Goal: Find contact information: Find contact information

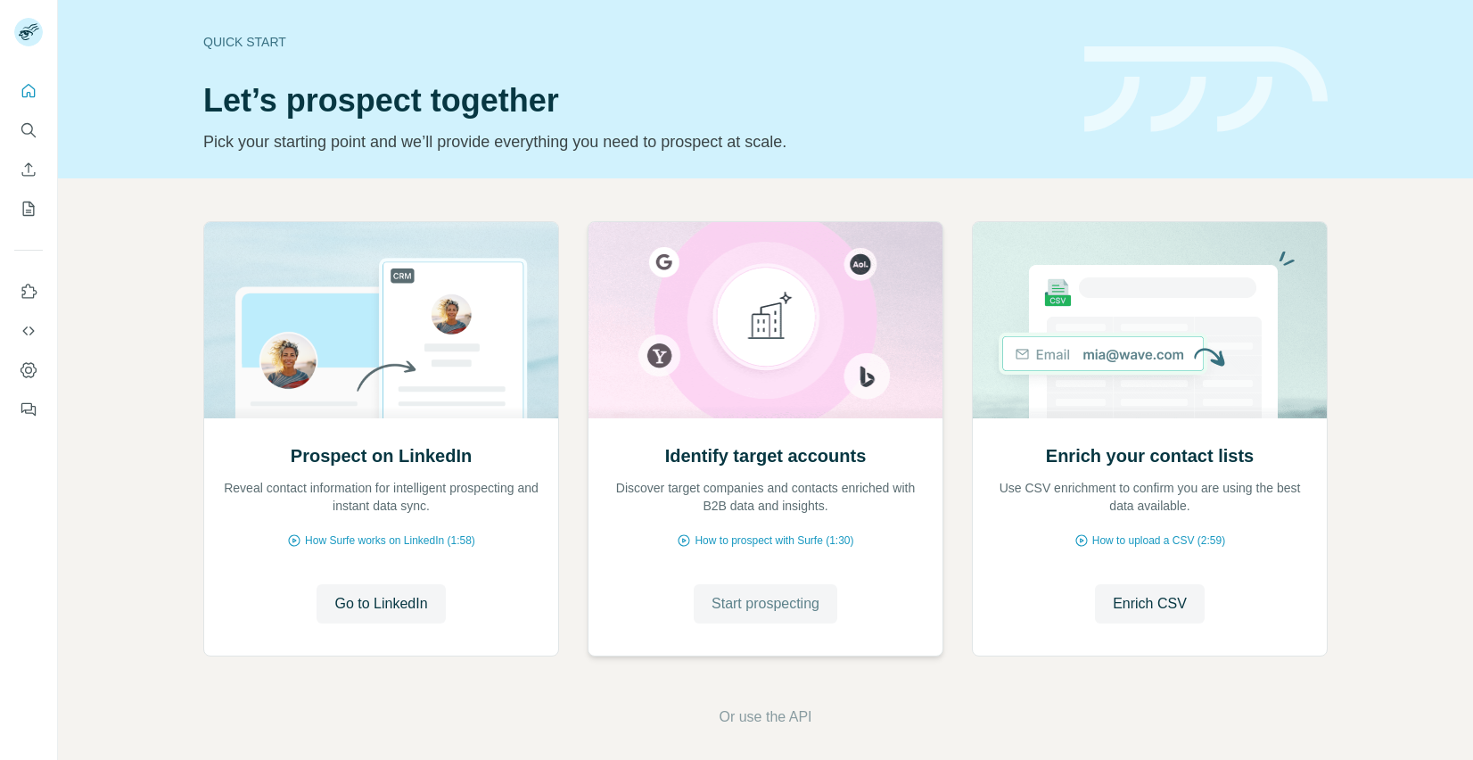
click at [757, 607] on span "Start prospecting" at bounding box center [765, 603] width 108 height 21
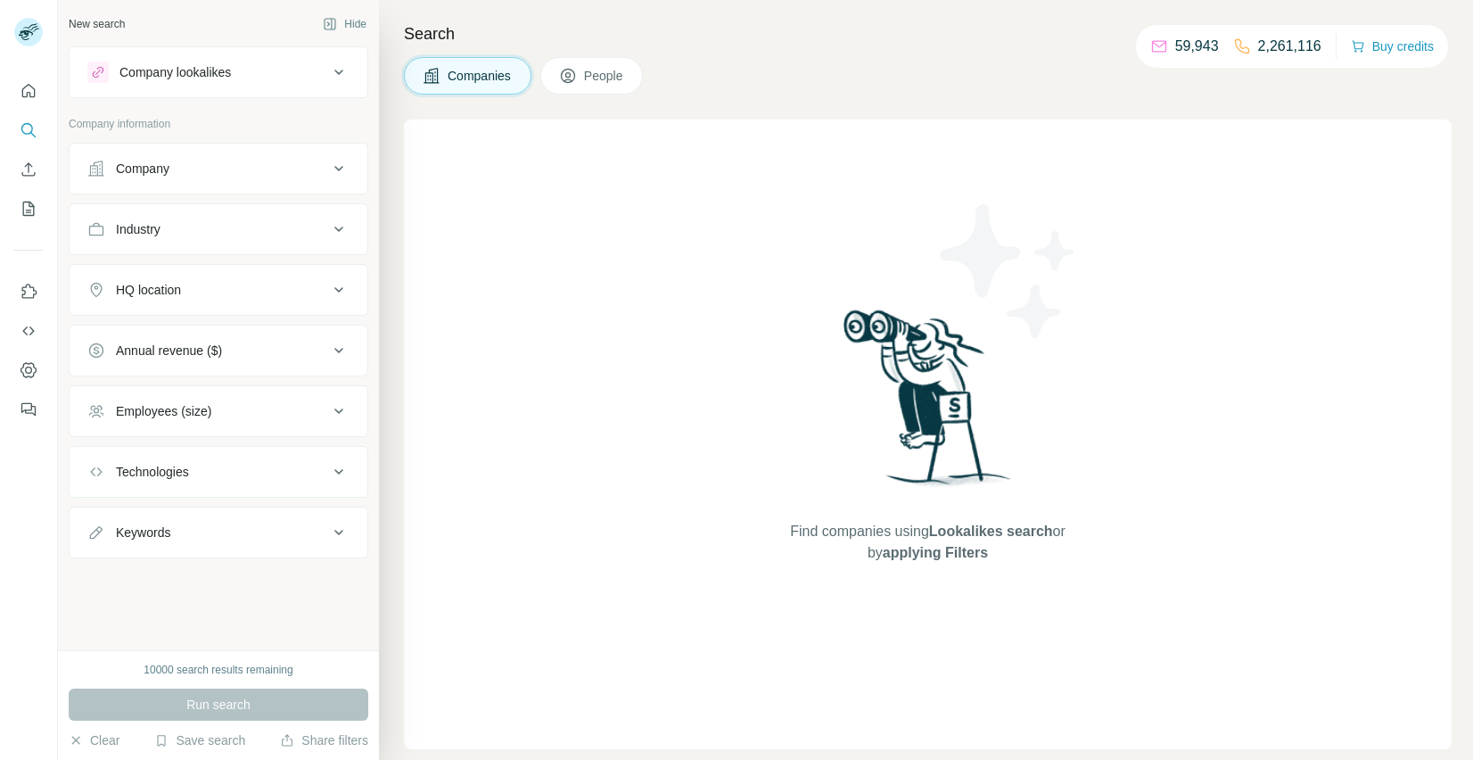
click at [199, 165] on div "Company" at bounding box center [207, 169] width 241 height 18
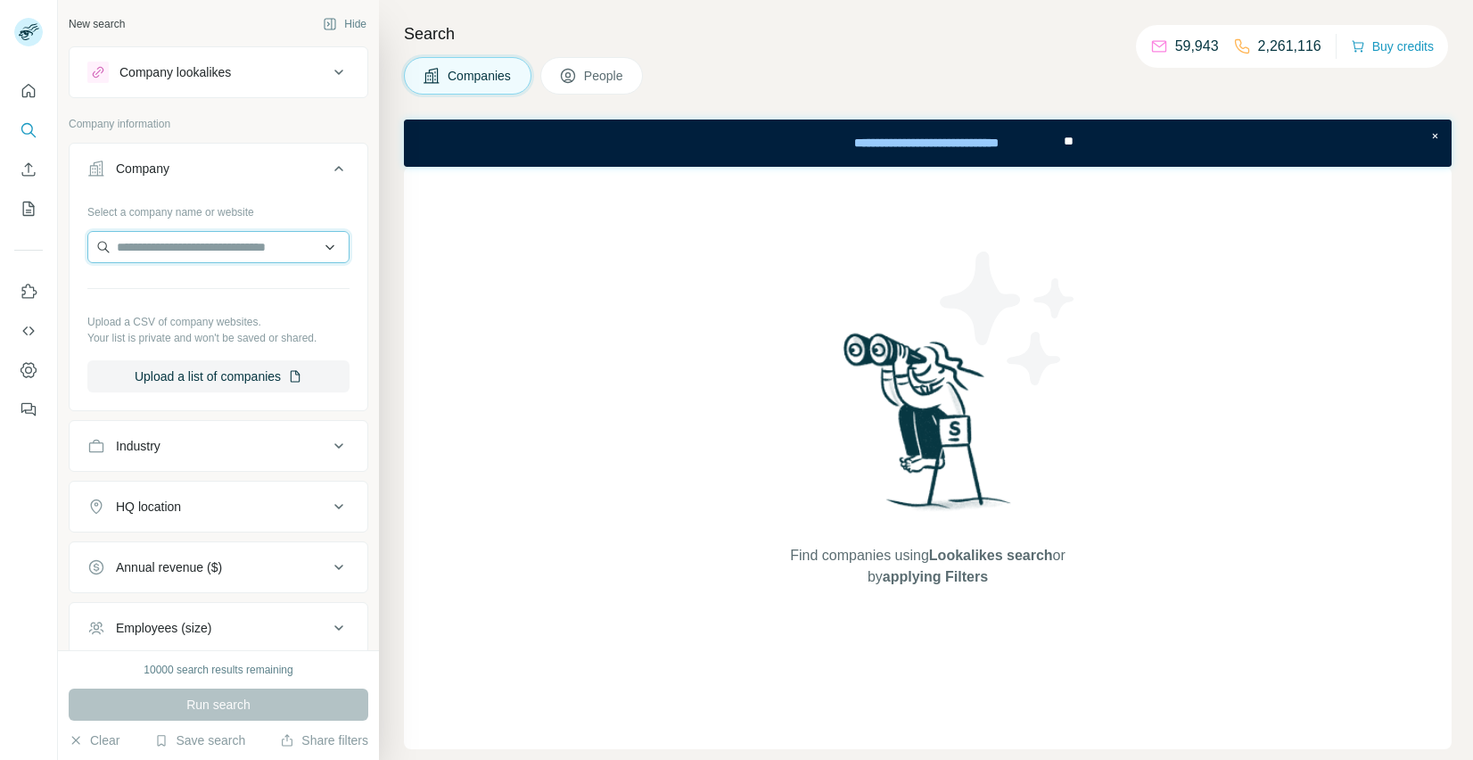
click at [200, 241] on input "text" at bounding box center [218, 247] width 262 height 32
paste input "**********"
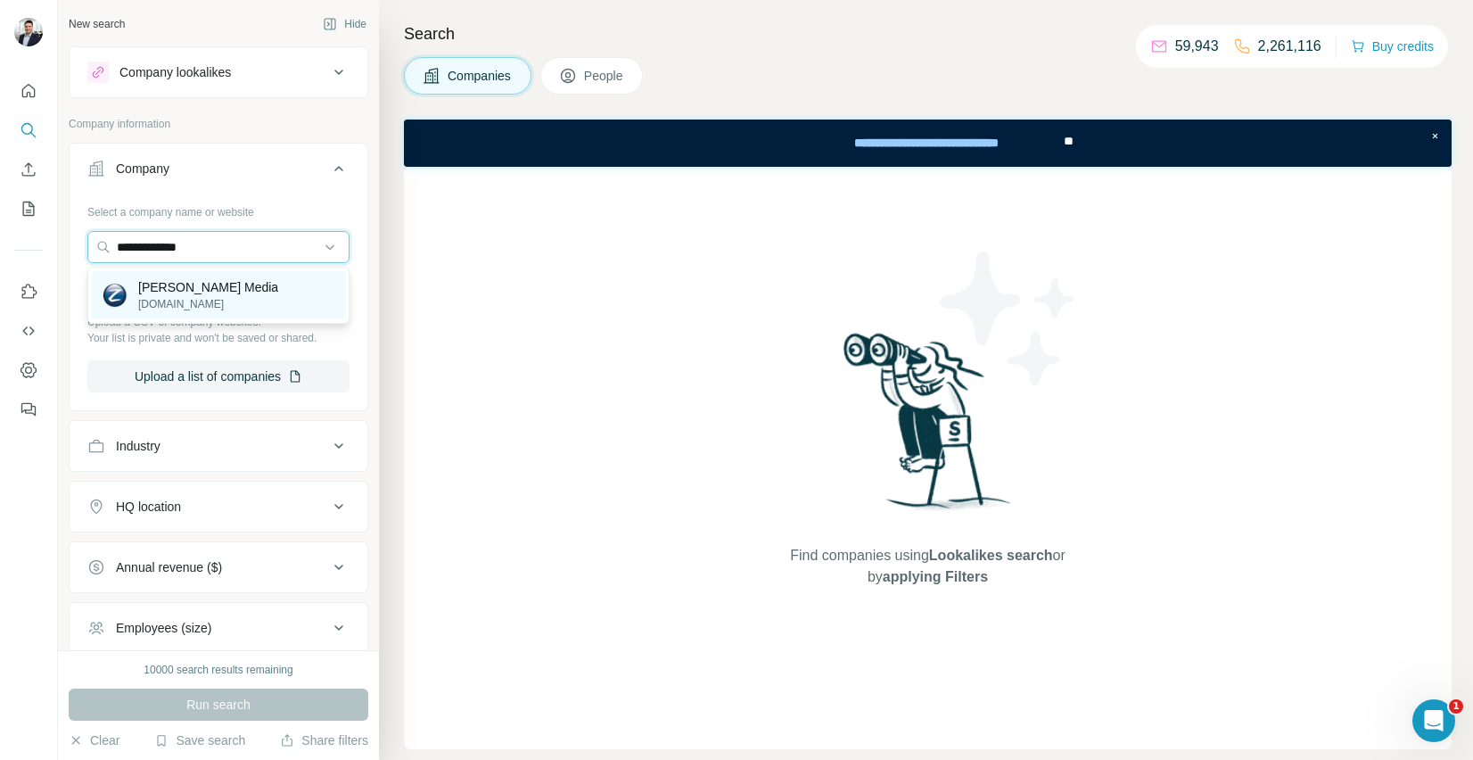
type input "**********"
click at [197, 288] on p "[PERSON_NAME] Media" at bounding box center [208, 287] width 140 height 18
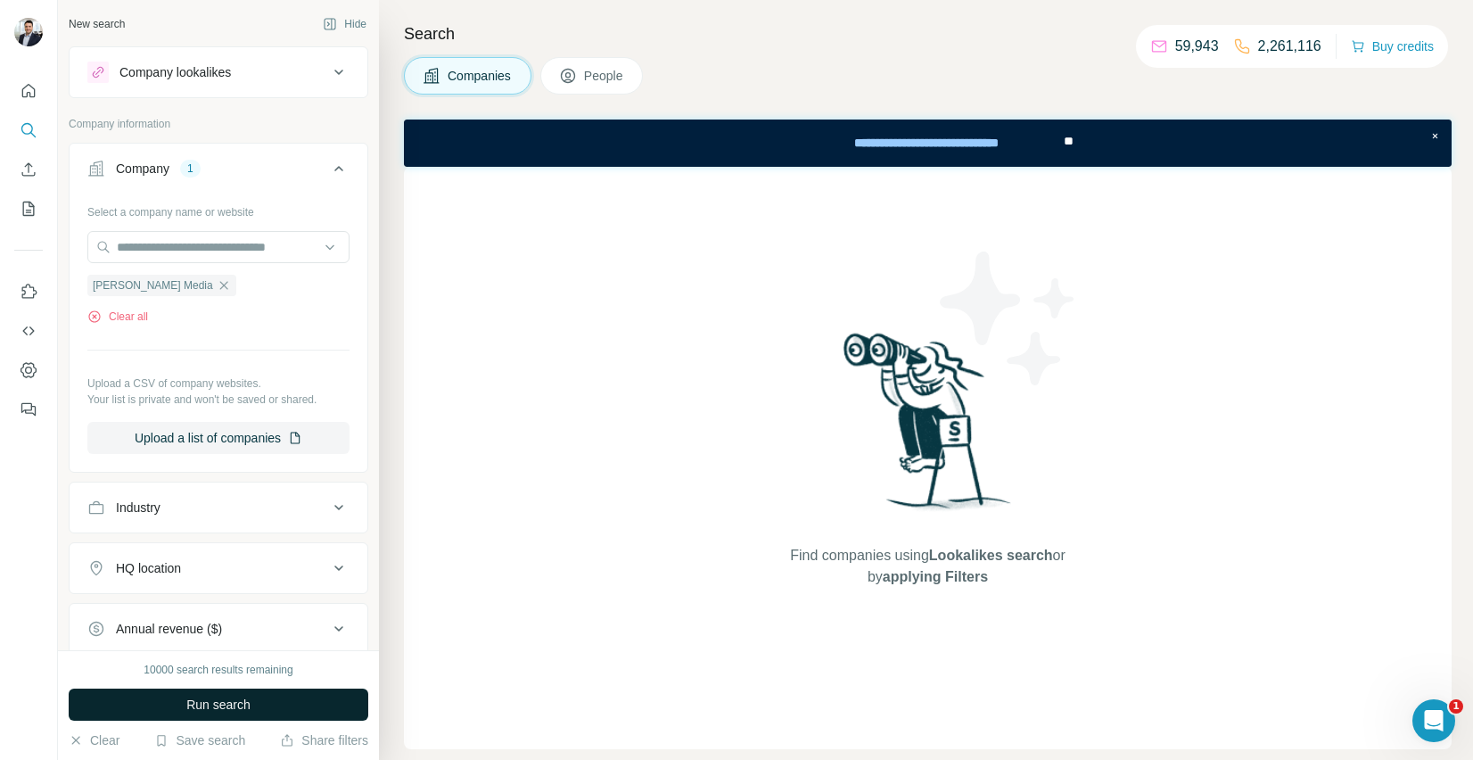
click at [205, 694] on button "Run search" at bounding box center [219, 704] width 300 height 32
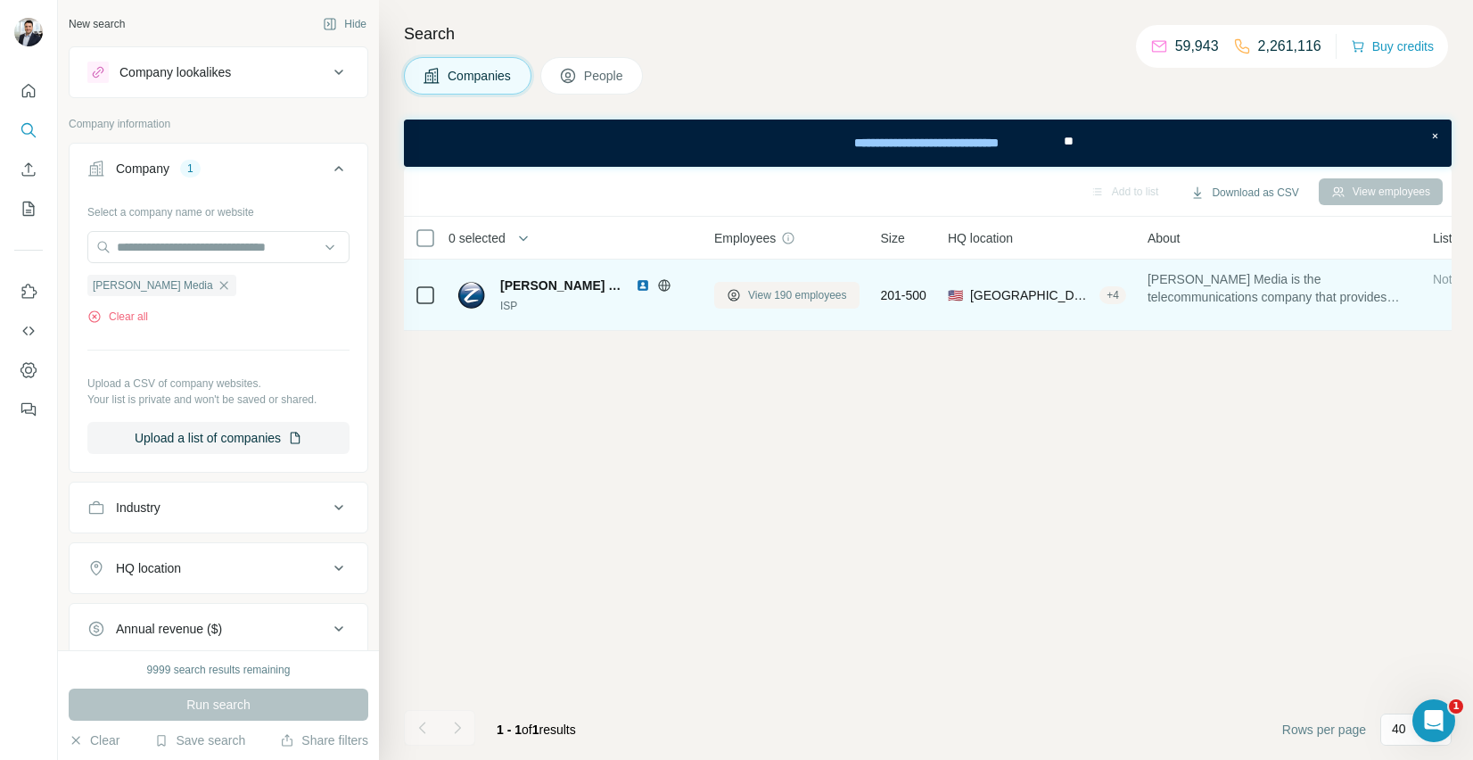
click at [822, 296] on span "View 190 employees" at bounding box center [797, 295] width 99 height 16
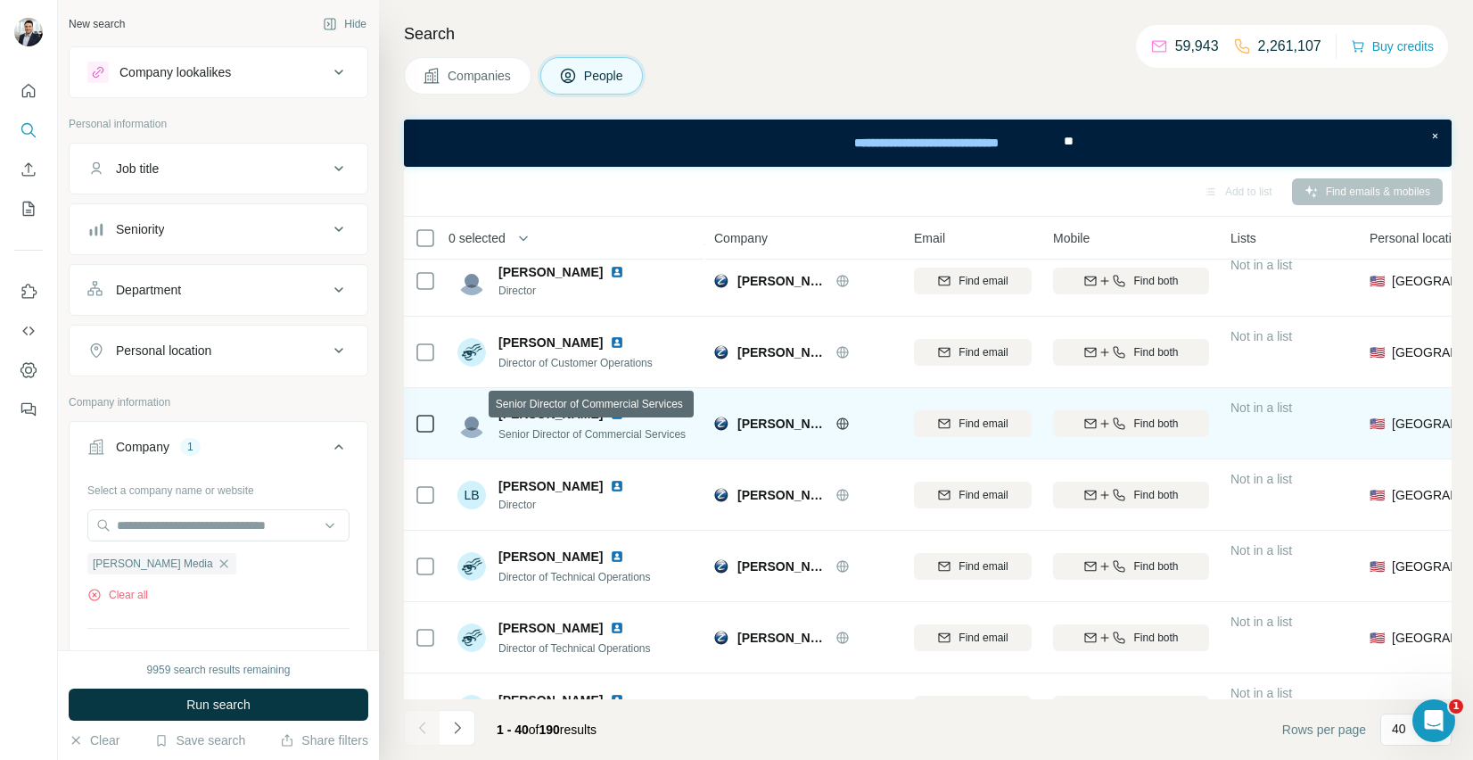
scroll to position [399, 0]
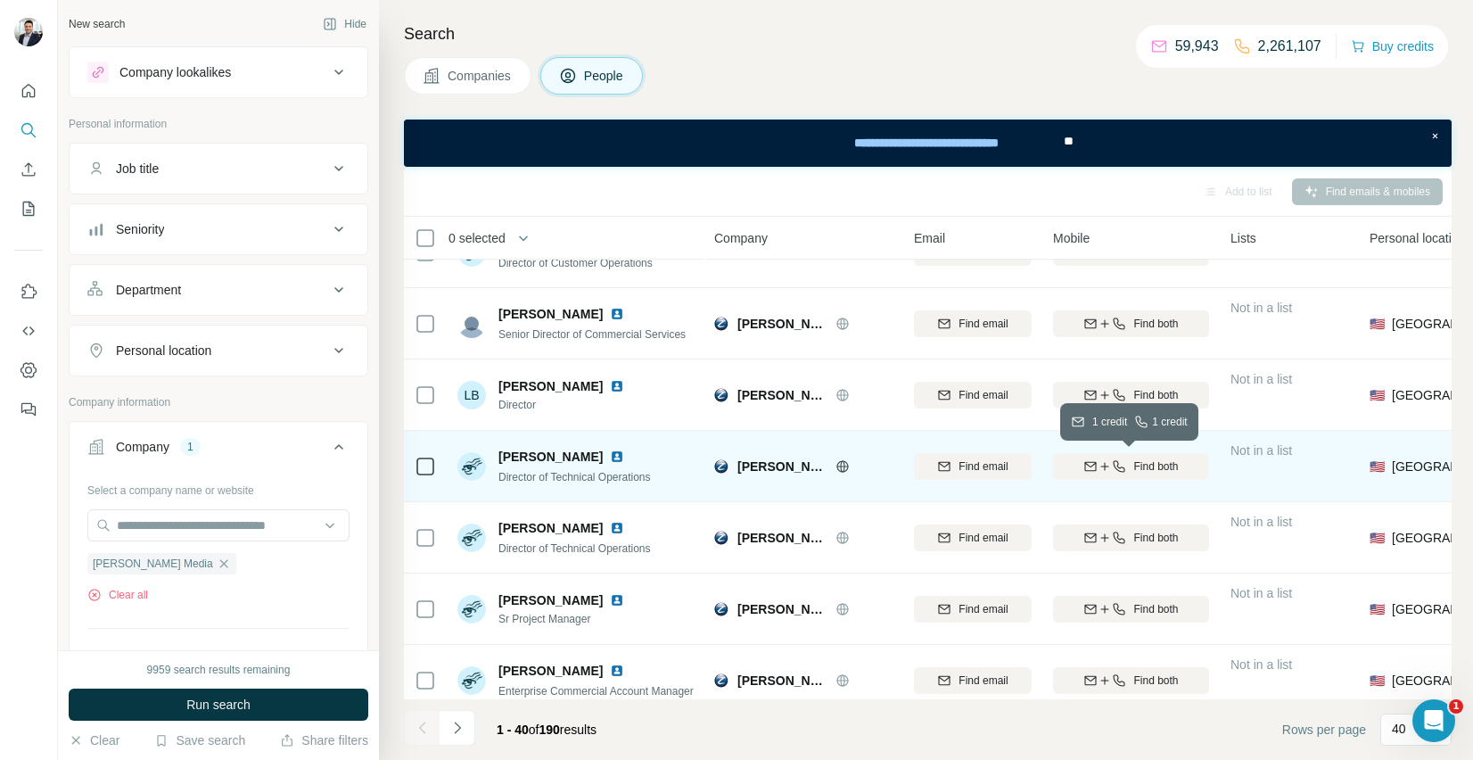
click at [1120, 464] on icon "button" at bounding box center [1119, 466] width 14 height 14
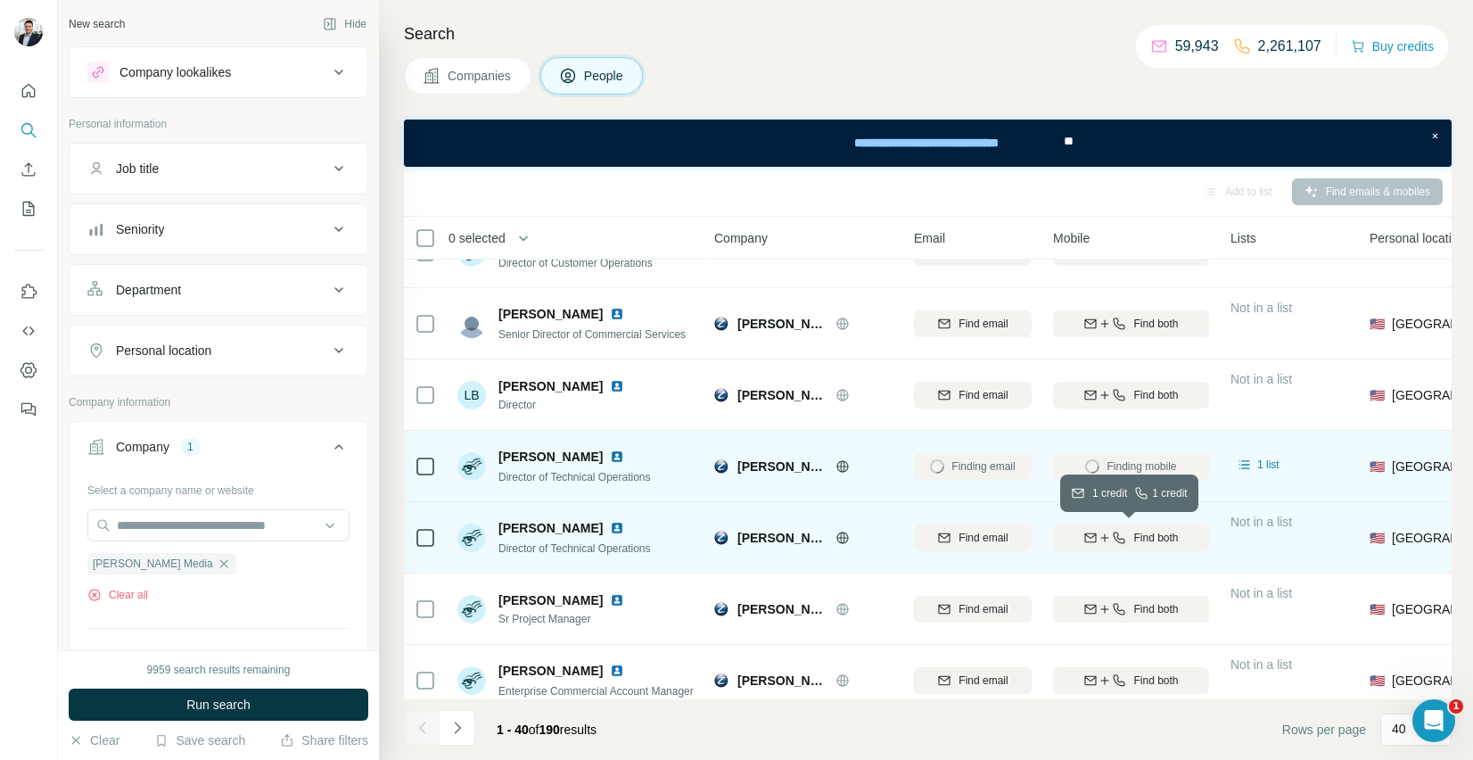
click at [1137, 530] on span "Find both" at bounding box center [1155, 538] width 45 height 16
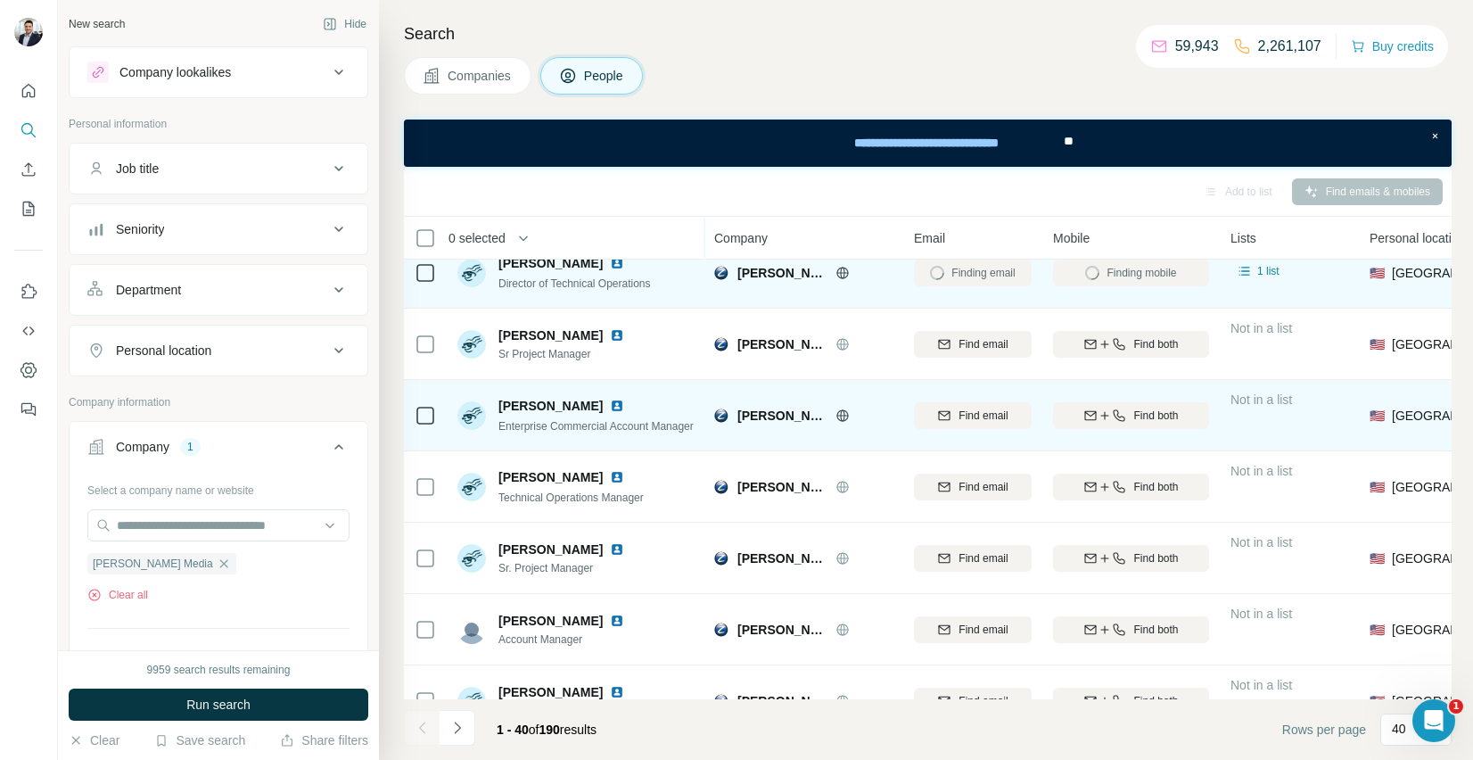
scroll to position [699, 0]
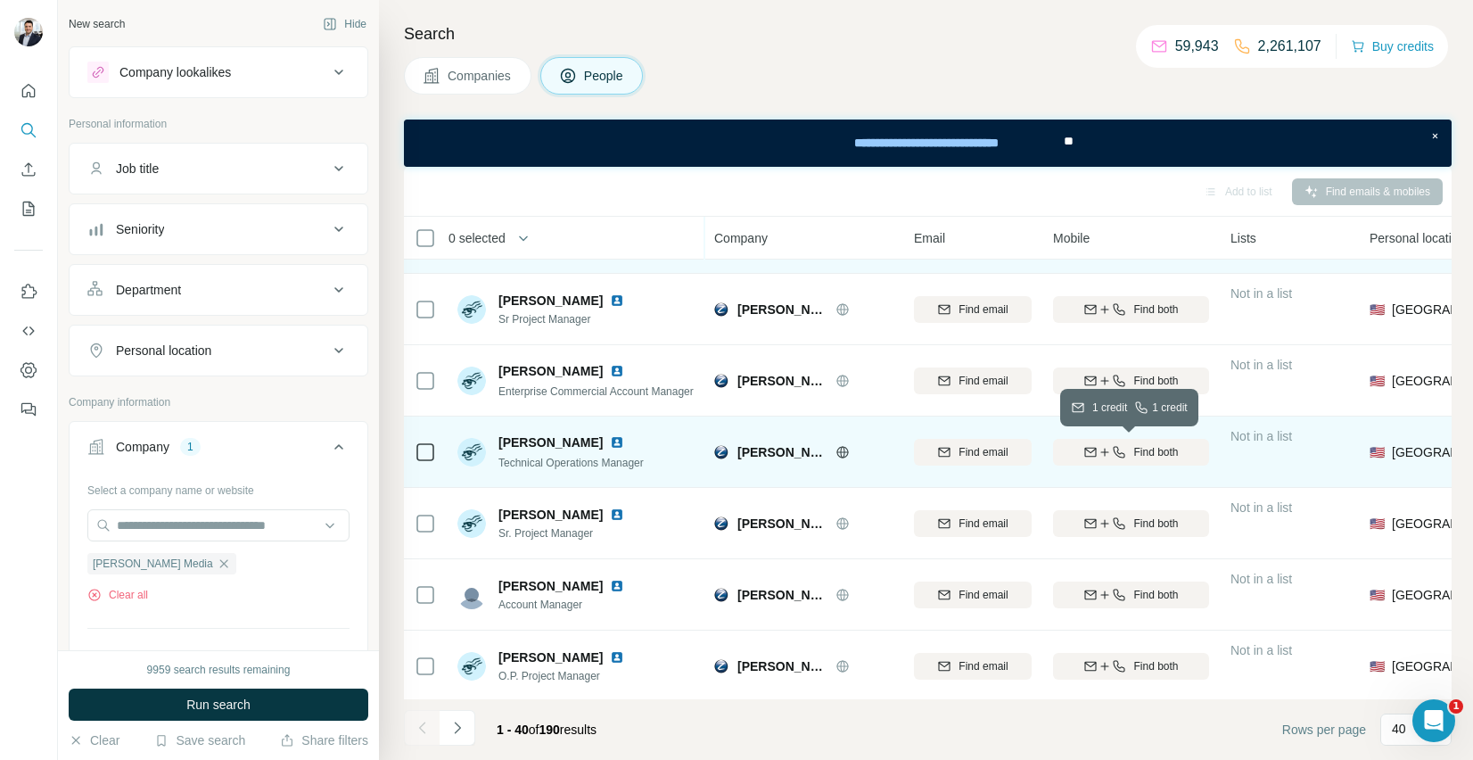
click at [1114, 450] on icon "button" at bounding box center [1119, 452] width 14 height 14
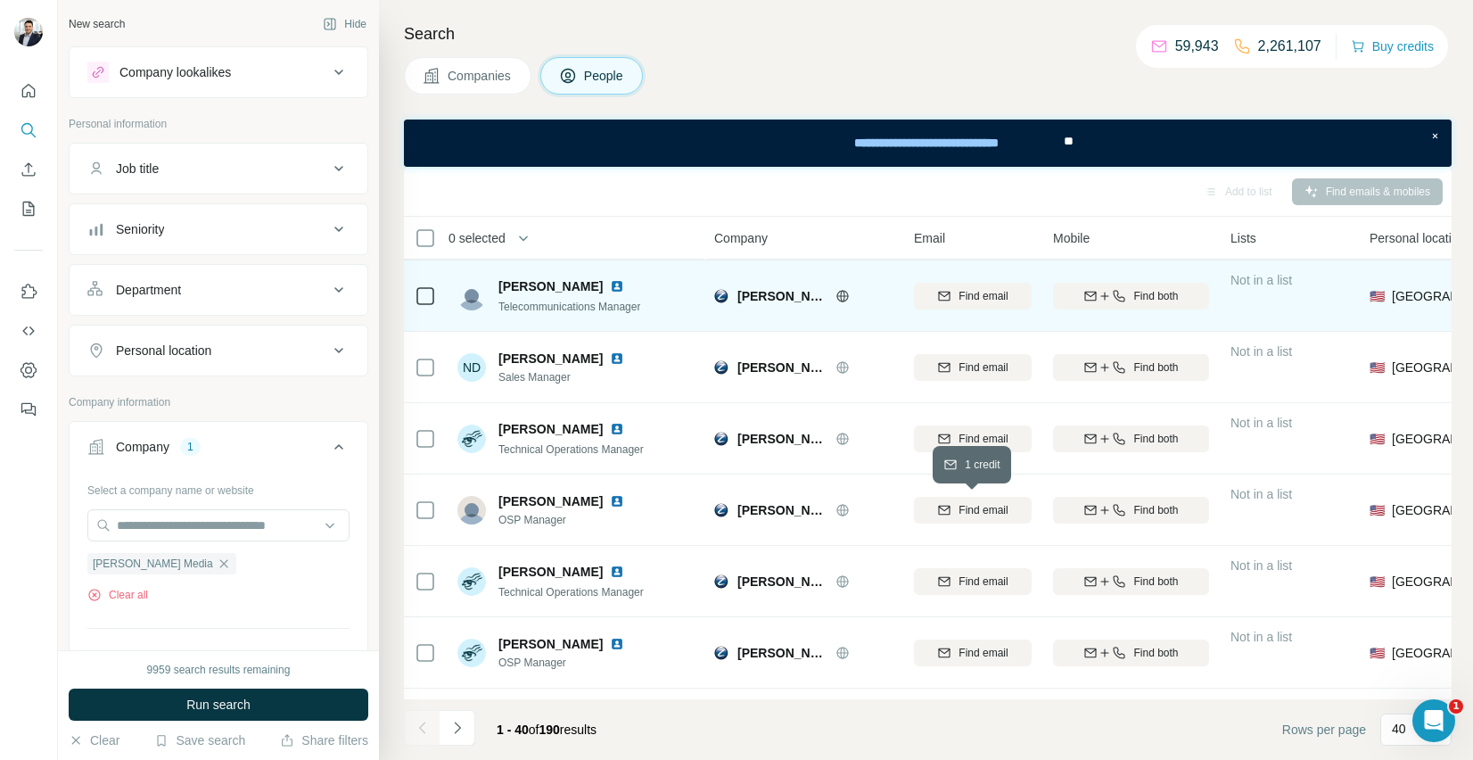
scroll to position [1997, 0]
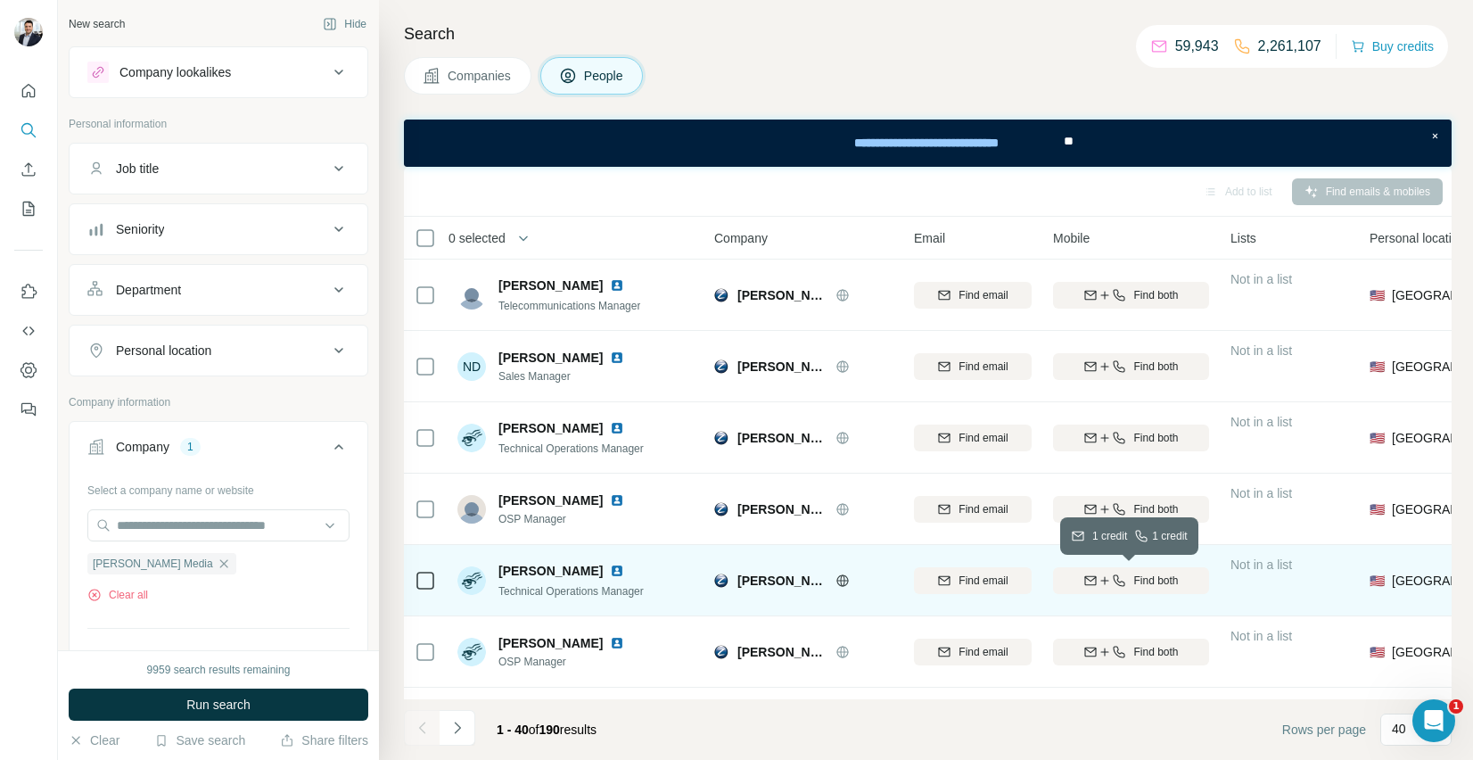
click at [1123, 579] on icon "button" at bounding box center [1119, 580] width 14 height 14
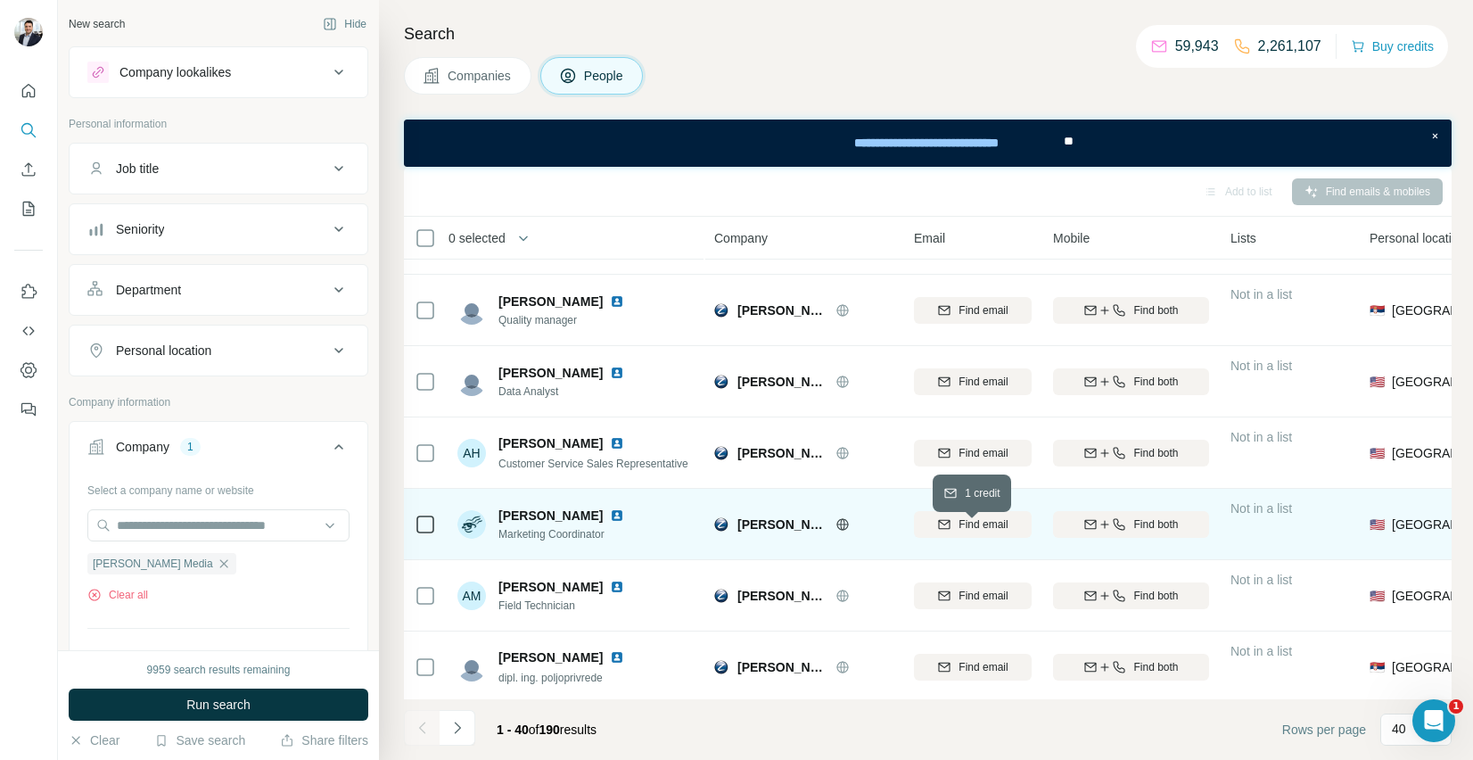
scroll to position [2413, 0]
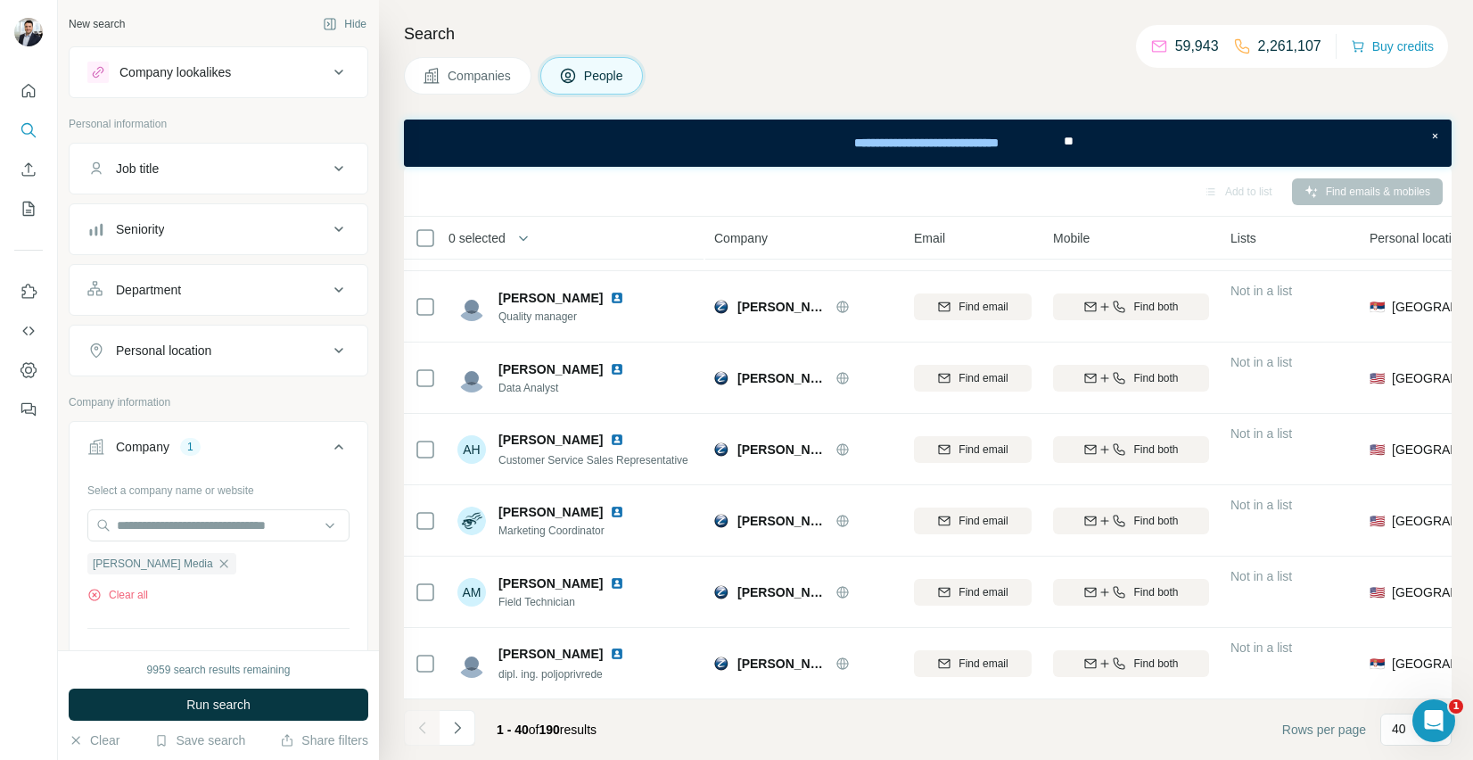
click at [473, 731] on button "Navigate to next page" at bounding box center [458, 728] width 36 height 36
click at [467, 727] on button "Navigate to next page" at bounding box center [458, 728] width 36 height 36
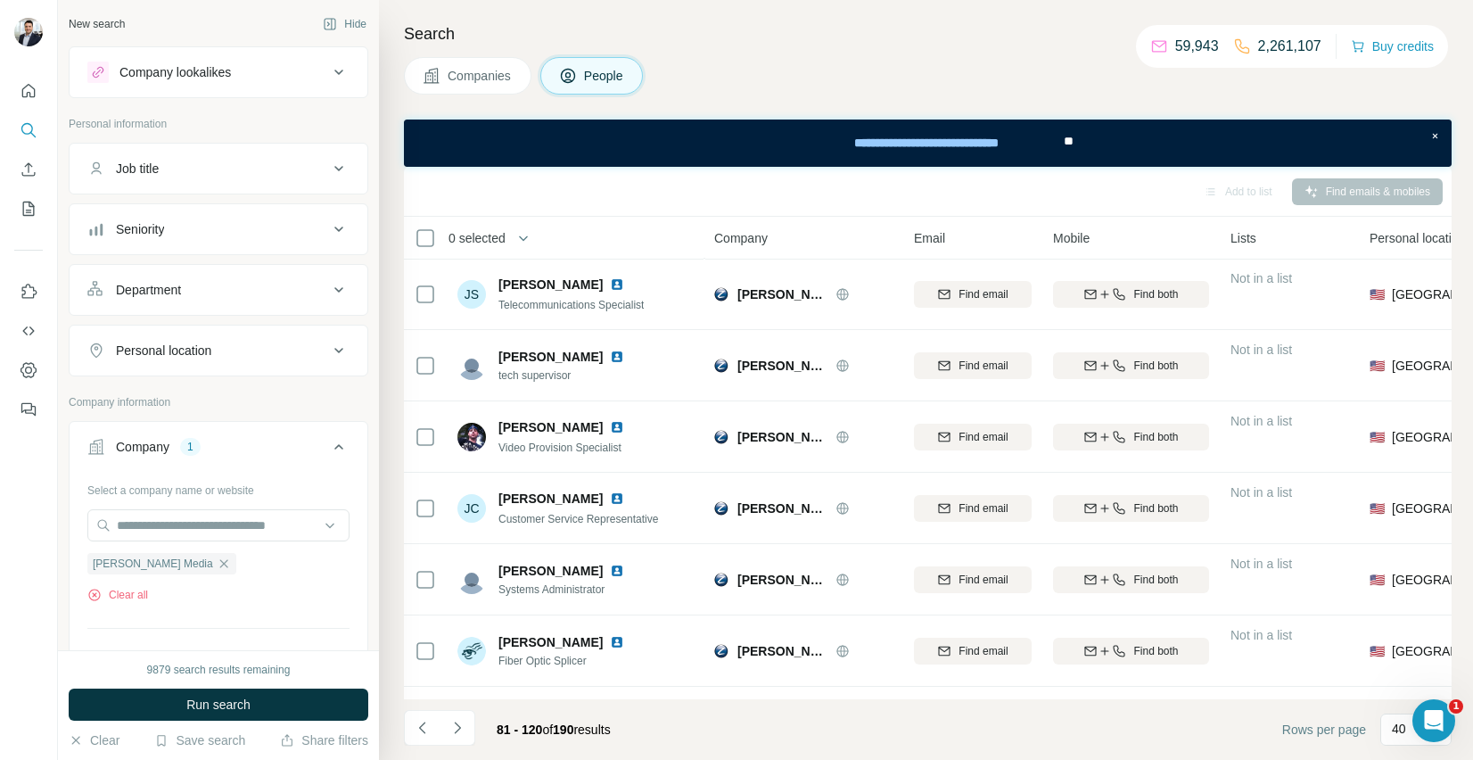
scroll to position [616, 0]
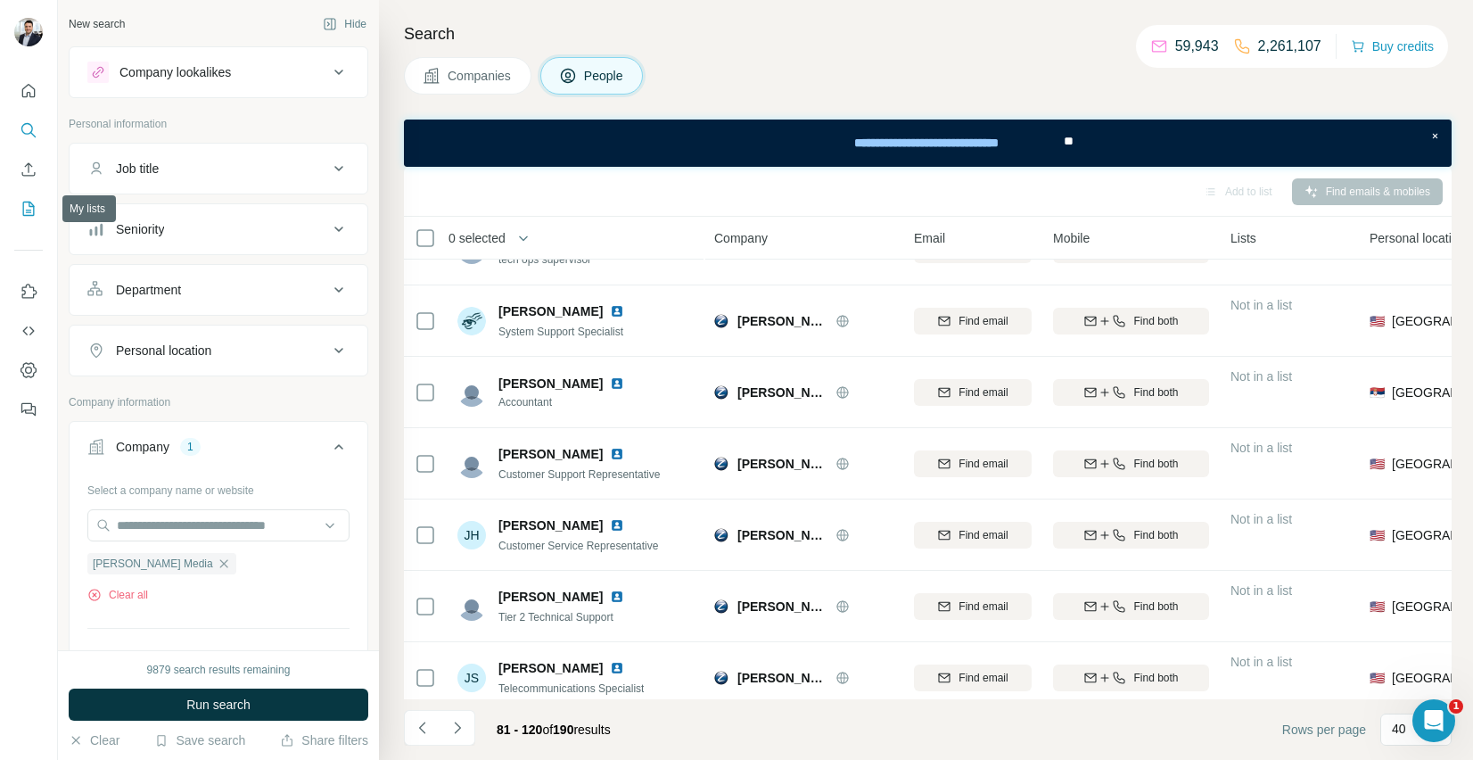
click at [36, 218] on button "My lists" at bounding box center [28, 209] width 29 height 32
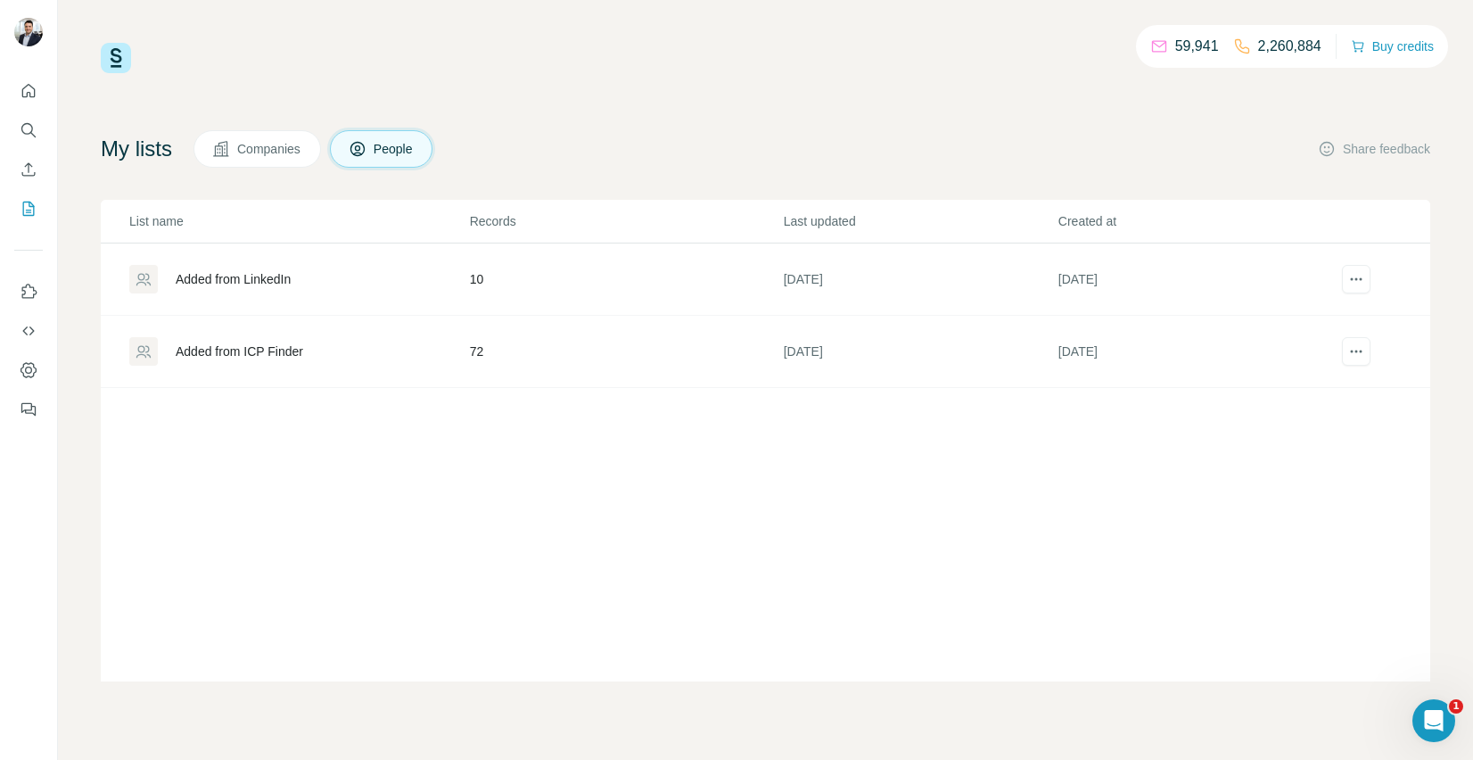
click at [256, 346] on div "Added from ICP Finder" at bounding box center [239, 351] width 127 height 18
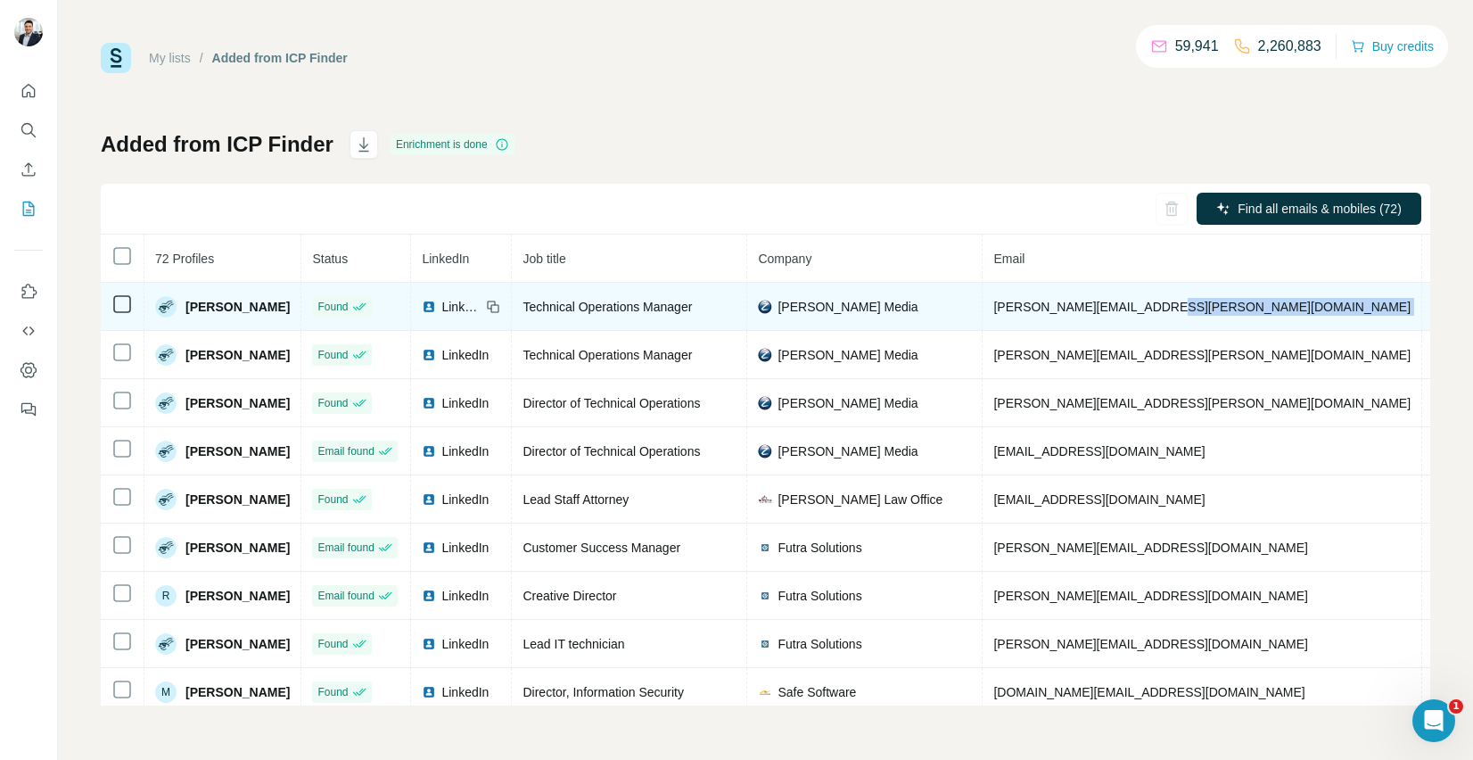
drag, startPoint x: 1253, startPoint y: 306, endPoint x: 1141, endPoint y: 308, distance: 111.5
click at [1141, 308] on tr "[PERSON_NAME] Found LinkedIn Technical Operations Manager [PERSON_NAME] Media […" at bounding box center [1033, 307] width 1864 height 48
copy tr "[PHONE_NUMBER]"
click at [232, 304] on span "[PERSON_NAME]" at bounding box center [237, 307] width 104 height 18
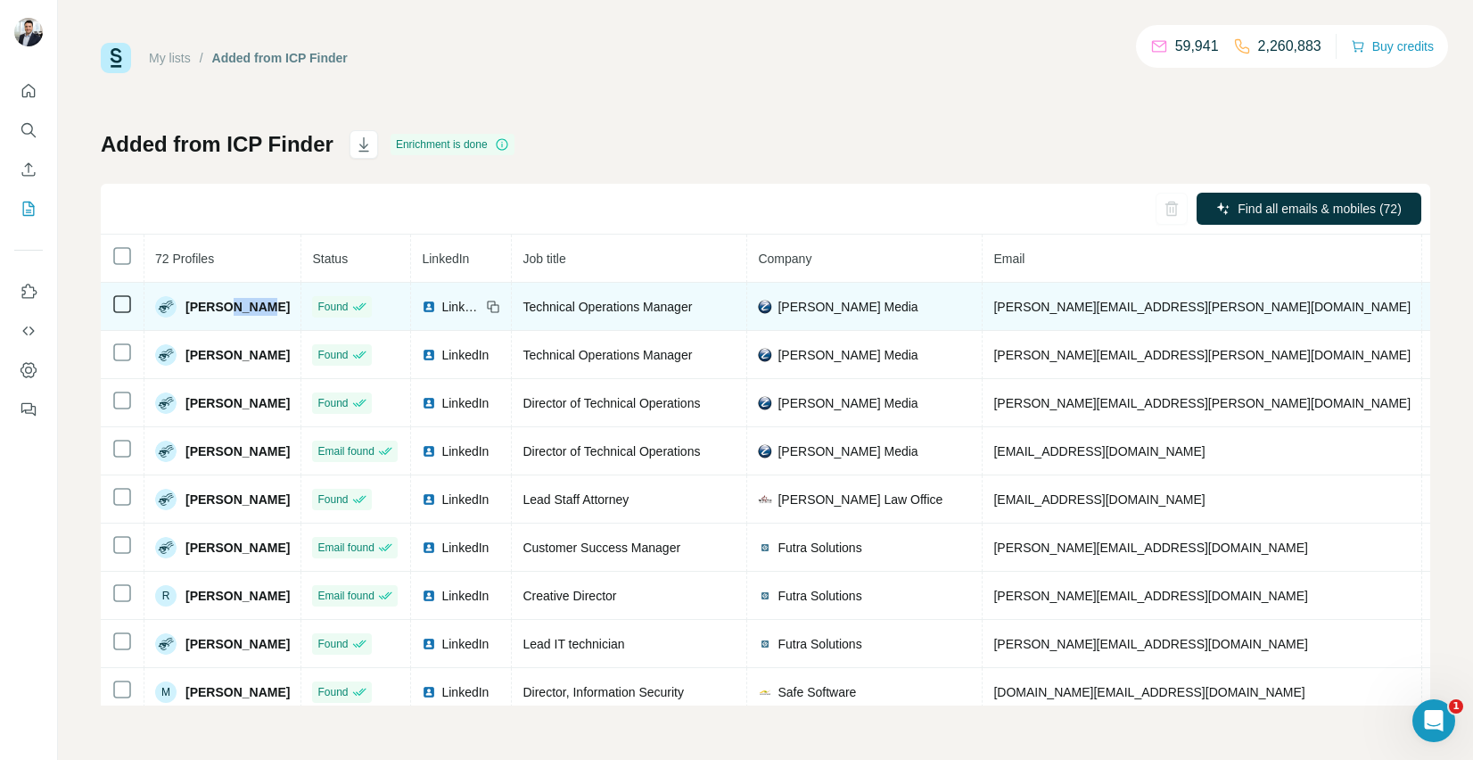
click at [232, 304] on span "[PERSON_NAME]" at bounding box center [237, 307] width 104 height 18
click at [163, 311] on img at bounding box center [165, 306] width 21 height 21
click at [491, 306] on icon at bounding box center [495, 308] width 8 height 8
click at [441, 307] on span "LinkedIn" at bounding box center [460, 307] width 39 height 18
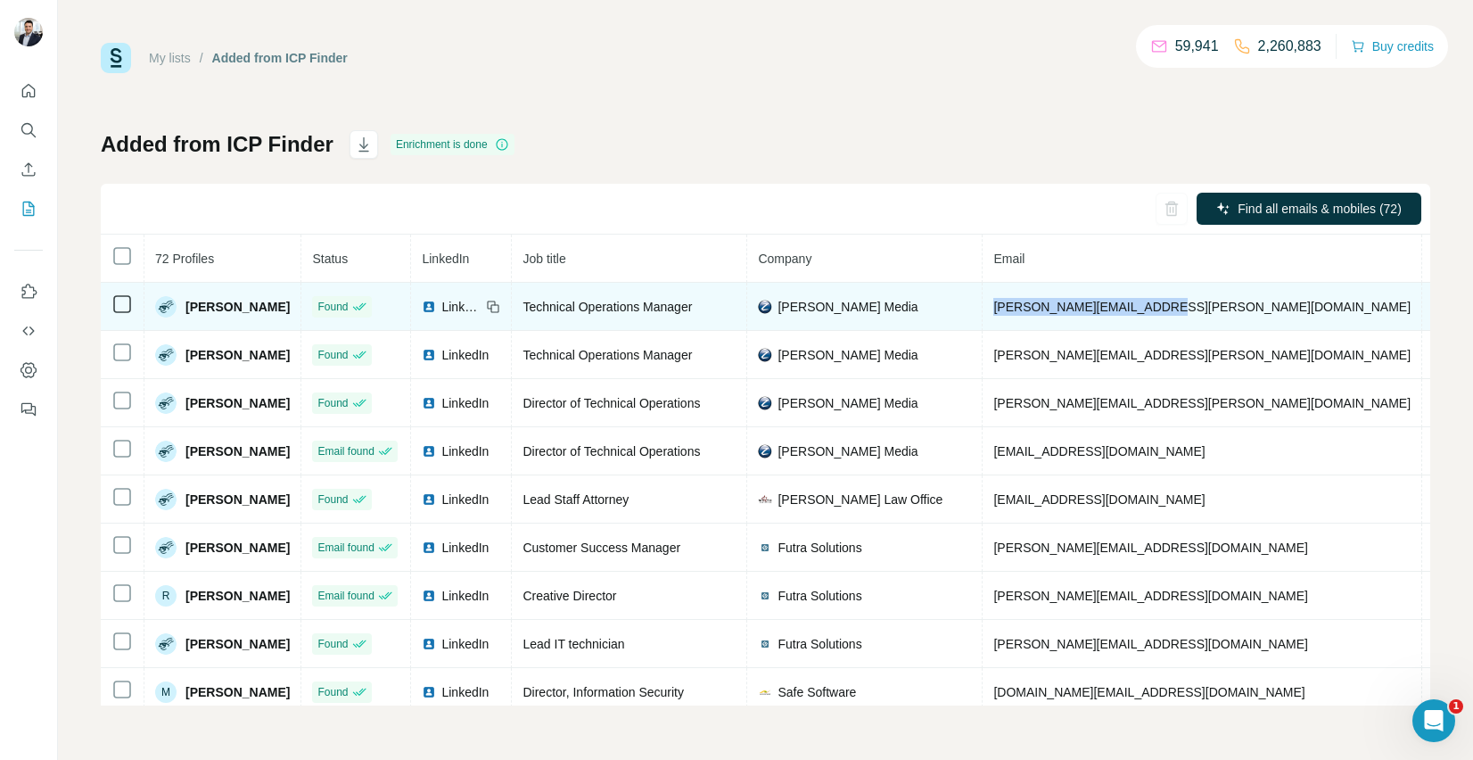
drag, startPoint x: 953, startPoint y: 303, endPoint x: 1123, endPoint y: 291, distance: 170.7
click at [1123, 291] on td "[PERSON_NAME][EMAIL_ADDRESS][PERSON_NAME][DOMAIN_NAME]" at bounding box center [1202, 307] width 440 height 48
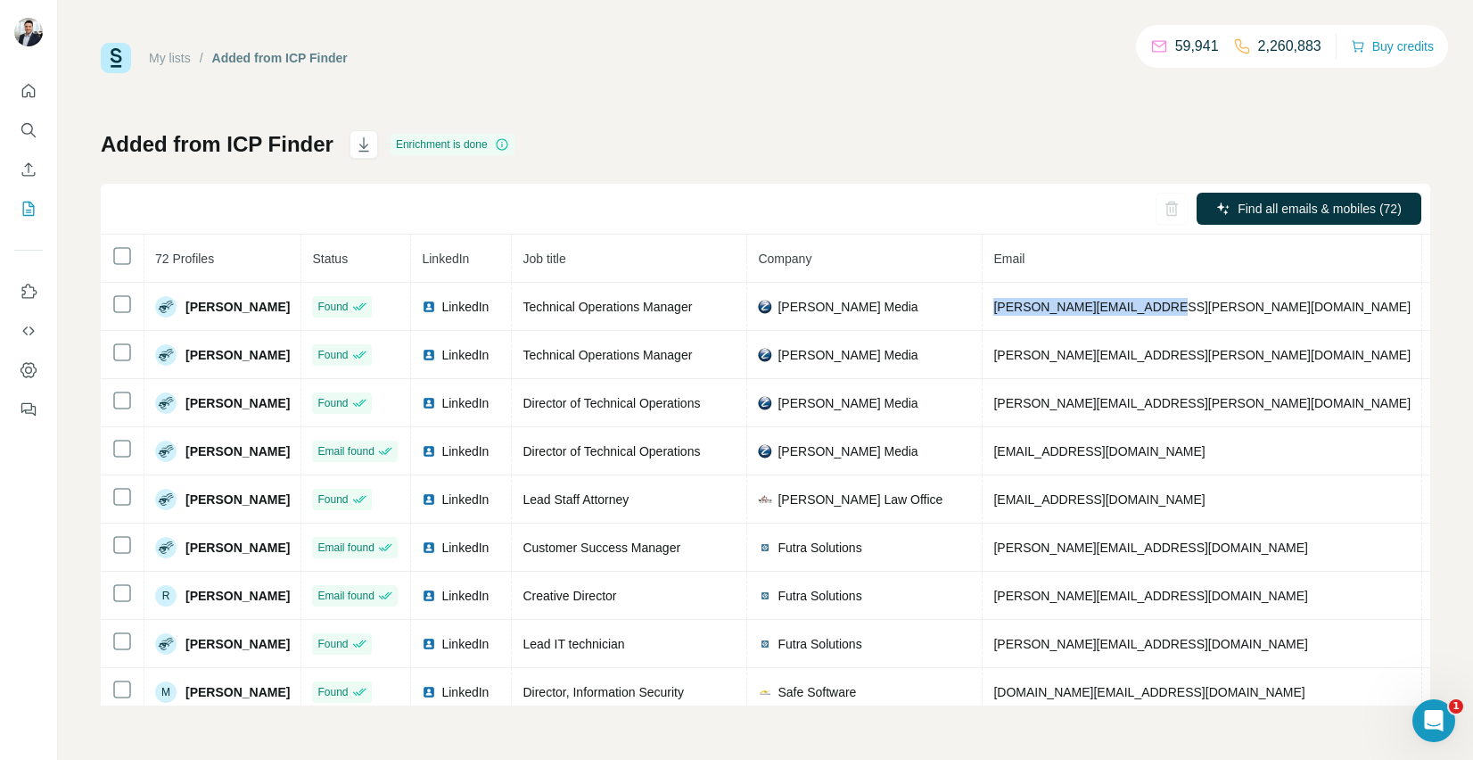
copy span "[PERSON_NAME][EMAIL_ADDRESS][PERSON_NAME][DOMAIN_NAME]"
